Goal: Task Accomplishment & Management: Complete application form

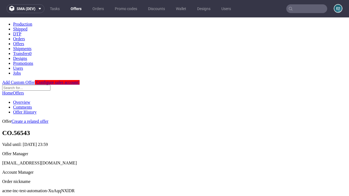
scroll to position [54, 0]
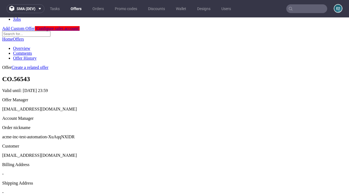
scroll to position [186, 0]
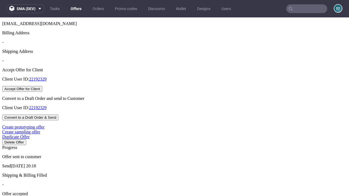
click at [42, 92] on button "Accept Offer for Client" at bounding box center [22, 89] width 40 height 6
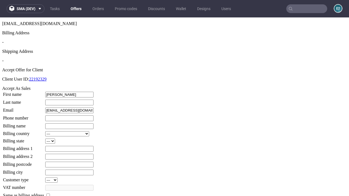
type input "[PERSON_NAME]"
type input "Watsica"
type input "1509813888"
type input "Dannie_Macejkovic"
select select "13"
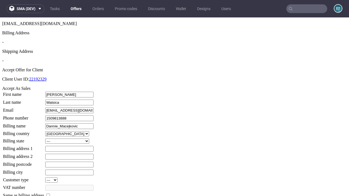
select select "132"
type input "Dannie_Macejkovic"
type input "442 [PERSON_NAME] Approach"
type input "MO42 8DU"
type input "Castle [PERSON_NAME][GEOGRAPHIC_DATA]"
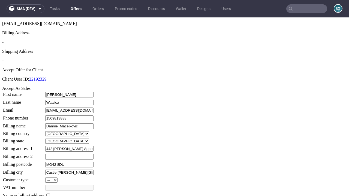
click at [50, 194] on input "checkbox" at bounding box center [48, 196] width 4 height 4
checkbox input "true"
type input "Dannie_Macejkovic"
select select "13"
type input "442 [PERSON_NAME] Approach"
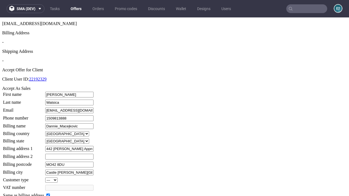
type input "MO42 8DU"
type input "Castle [PERSON_NAME][GEOGRAPHIC_DATA]"
